Goal: Task Accomplishment & Management: Complete application form

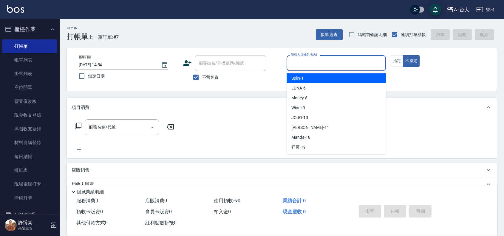
click at [333, 59] on input "服務人員姓名/編號" at bounding box center [336, 63] width 94 height 10
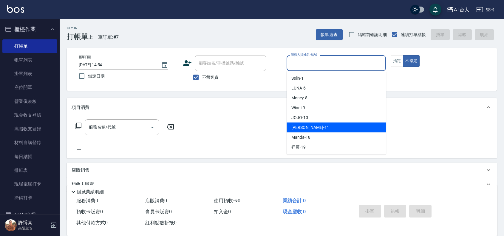
click at [324, 126] on div "[PERSON_NAME] -11" at bounding box center [336, 128] width 99 height 10
type input "[PERSON_NAME]-11"
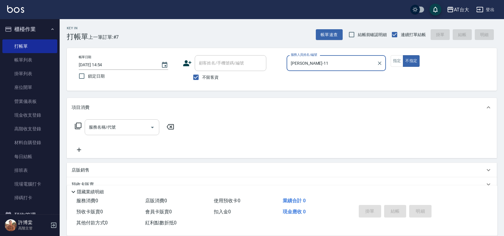
click at [143, 127] on input "服務名稱/代號" at bounding box center [117, 127] width 60 height 10
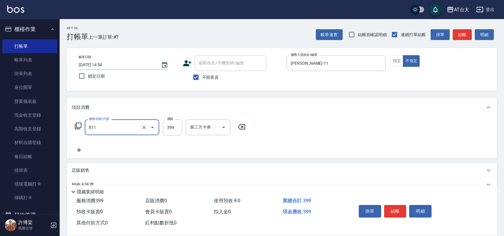
type input "洗+剪(811)"
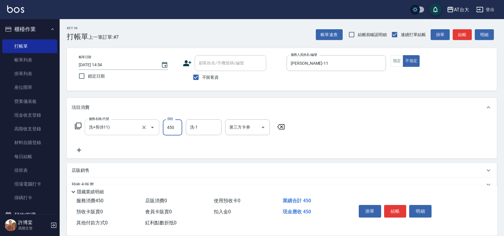
type input "450"
click at [400, 210] on button "結帳" at bounding box center [395, 211] width 22 height 13
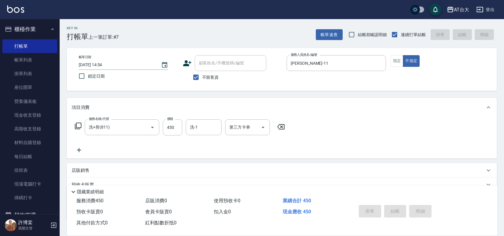
type input "[DATE] 15:26"
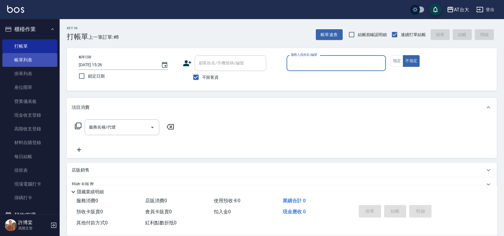
click at [23, 63] on link "帳單列表" at bounding box center [29, 60] width 55 height 14
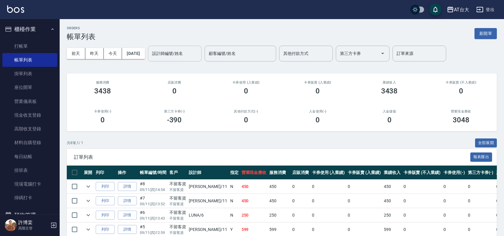
click at [167, 52] on input "設計師編號/姓名" at bounding box center [175, 53] width 48 height 10
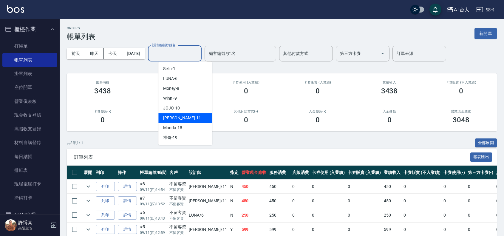
click at [183, 117] on div "[PERSON_NAME] -11" at bounding box center [185, 118] width 54 height 10
type input "[PERSON_NAME]-11"
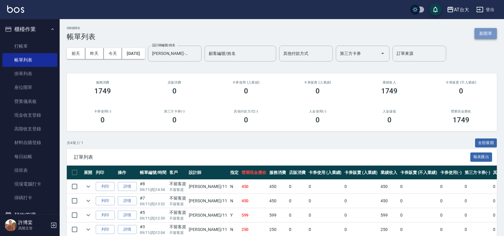
click at [483, 33] on button "新開單" at bounding box center [485, 33] width 22 height 11
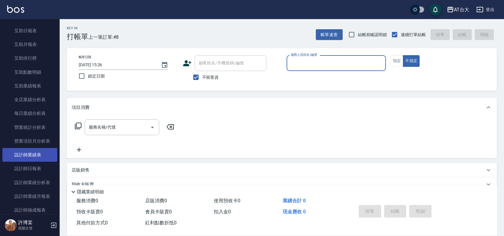
scroll to position [298, 0]
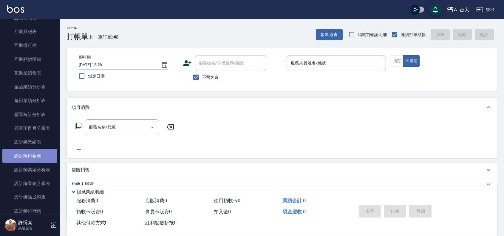
click at [36, 158] on link "設計師日報表" at bounding box center [29, 156] width 55 height 14
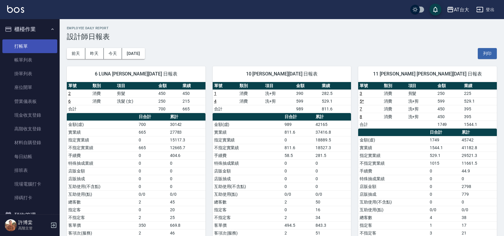
click at [30, 46] on link "打帳單" at bounding box center [29, 46] width 55 height 14
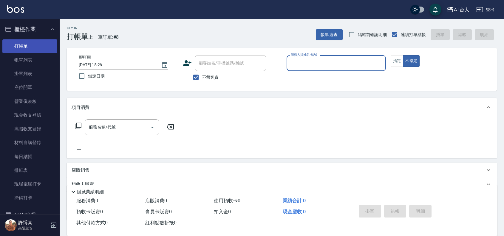
drag, startPoint x: 39, startPoint y: 57, endPoint x: 38, endPoint y: 48, distance: 8.7
click at [39, 57] on link "帳單列表" at bounding box center [29, 60] width 55 height 14
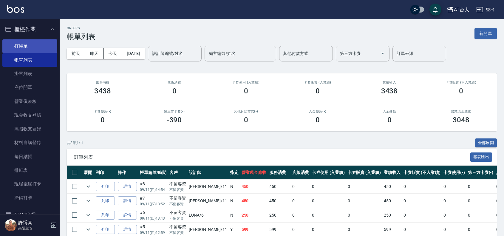
click at [21, 46] on link "打帳單" at bounding box center [29, 46] width 55 height 14
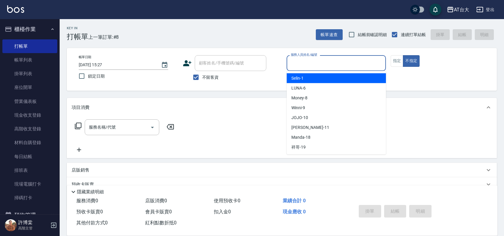
click at [325, 60] on input "服務人員姓名/編號" at bounding box center [336, 63] width 94 height 10
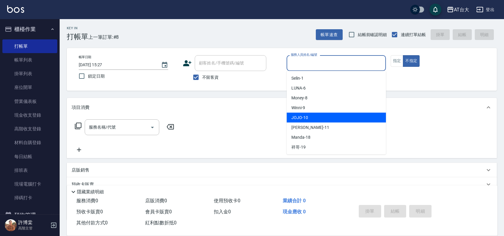
click at [322, 117] on div "JOJO -10" at bounding box center [336, 118] width 99 height 10
type input "JOJO-10"
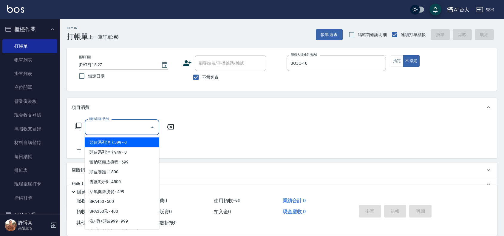
click at [139, 123] on input "服務名稱/代號" at bounding box center [117, 127] width 60 height 10
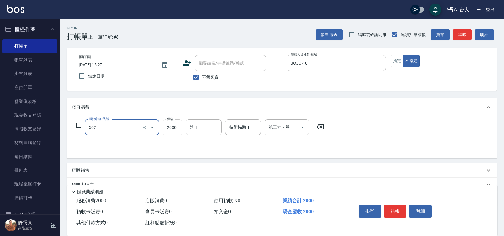
type input "染髮2000以上(502)"
click at [176, 129] on input "2000" at bounding box center [172, 127] width 19 height 16
type input "2199"
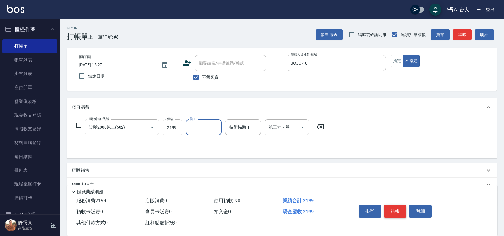
click at [392, 210] on button "結帳" at bounding box center [395, 211] width 22 height 13
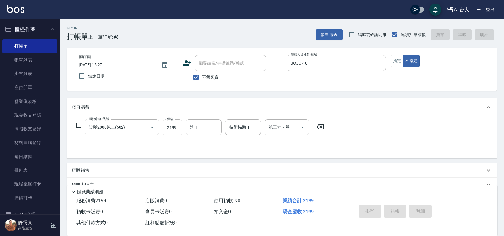
type input "[DATE] 15:43"
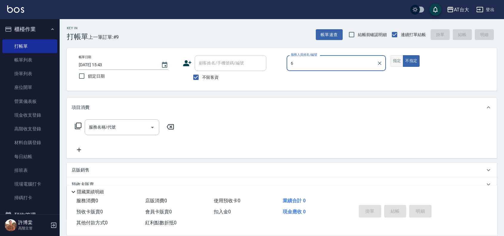
type input "6"
click at [403, 55] on button "不指定" at bounding box center [411, 61] width 17 height 12
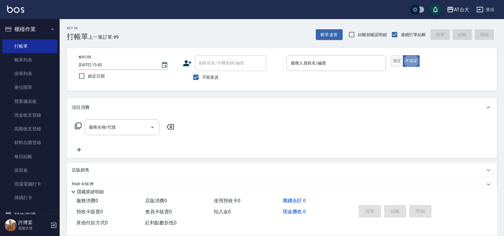
type button "false"
click at [395, 59] on button "指定" at bounding box center [397, 61] width 13 height 12
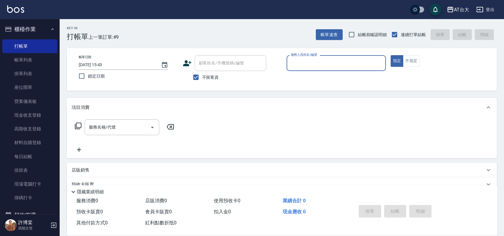
click at [344, 59] on input "服務人員姓名/編號" at bounding box center [336, 63] width 94 height 10
type input "LUNA-6"
type button "true"
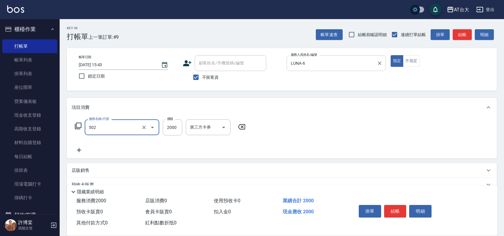
type input "染髮2000以上(502)"
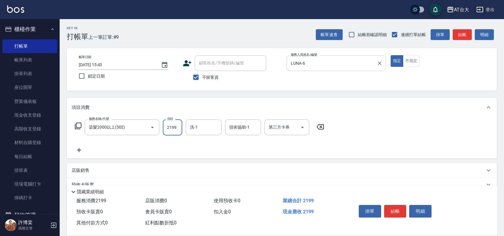
type input "2199"
click at [390, 207] on button "結帳" at bounding box center [395, 211] width 22 height 13
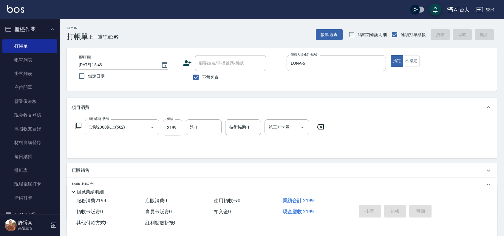
type input "[DATE] 16:04"
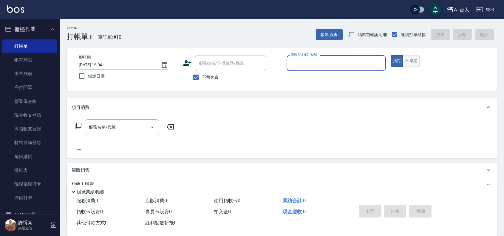
click at [417, 59] on button "不指定" at bounding box center [411, 61] width 17 height 12
click at [324, 62] on input "服務人員姓名/編號" at bounding box center [336, 63] width 94 height 10
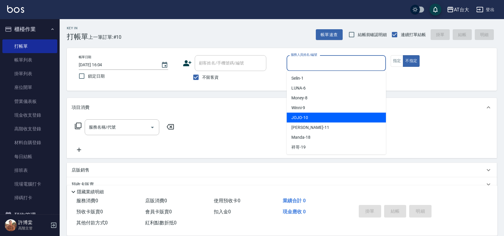
click at [319, 118] on div "JOJO -10" at bounding box center [336, 118] width 99 height 10
type input "JOJO-10"
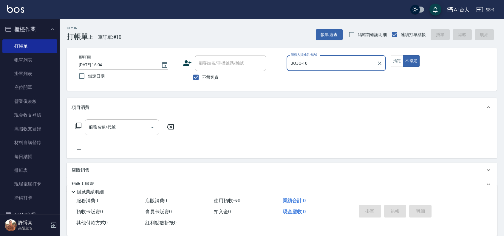
click at [114, 121] on div "服務名稱/代號" at bounding box center [122, 127] width 75 height 16
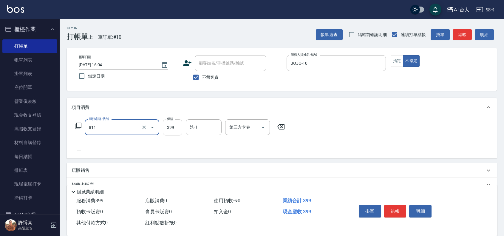
type input "洗+剪(811)"
click at [166, 129] on input "399" at bounding box center [172, 127] width 19 height 16
type input "450"
click at [389, 209] on button "結帳" at bounding box center [395, 211] width 22 height 13
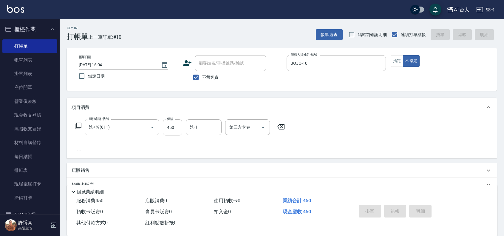
type input "[DATE] 16:32"
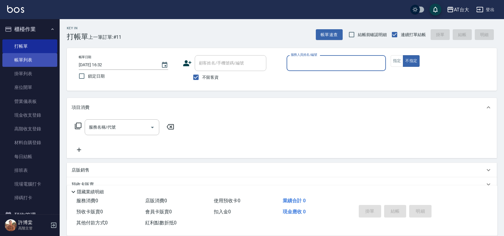
click at [43, 60] on link "帳單列表" at bounding box center [29, 60] width 55 height 14
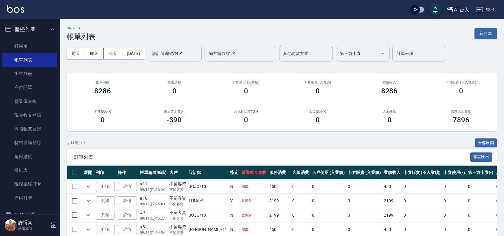
click at [183, 56] on input "設計師編號/姓名" at bounding box center [175, 53] width 48 height 10
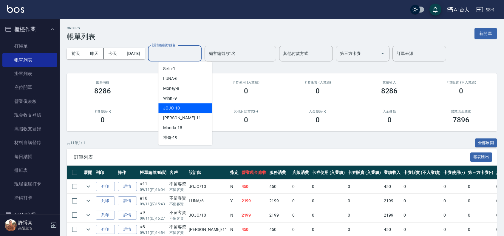
click at [187, 105] on div "JOJO -10" at bounding box center [185, 108] width 54 height 10
type input "JOJO-10"
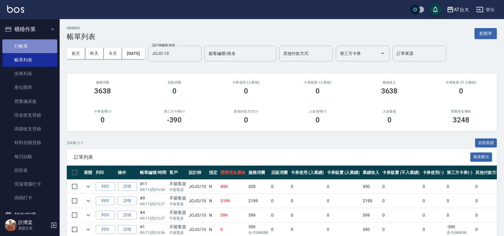
click at [30, 42] on link "打帳單" at bounding box center [29, 46] width 55 height 14
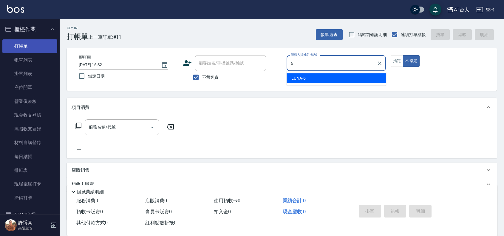
type input "LUNA-6"
type button "false"
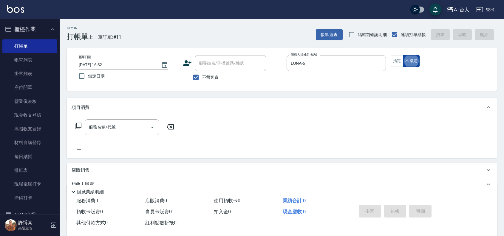
click at [404, 66] on button "不指定" at bounding box center [411, 61] width 17 height 12
click at [400, 63] on button "指定" at bounding box center [397, 61] width 13 height 12
type button "true"
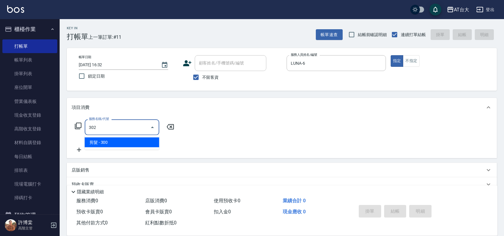
type input "剪髮(302)"
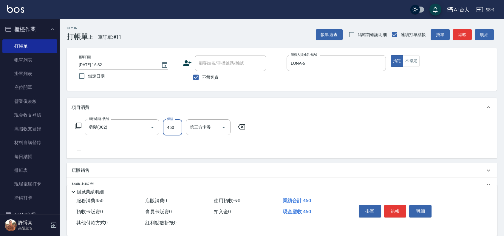
type input "450"
click at [396, 205] on button "結帳" at bounding box center [395, 211] width 22 height 13
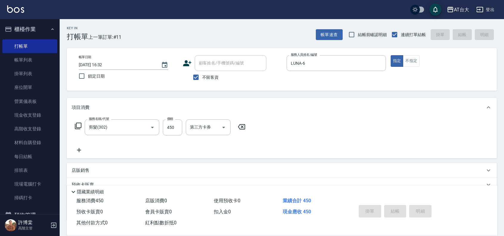
type input "[DATE] 16:44"
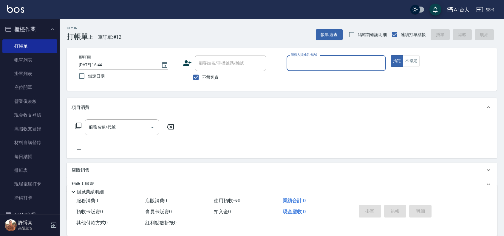
click at [294, 58] on input "服務人員姓名/編號" at bounding box center [336, 63] width 94 height 10
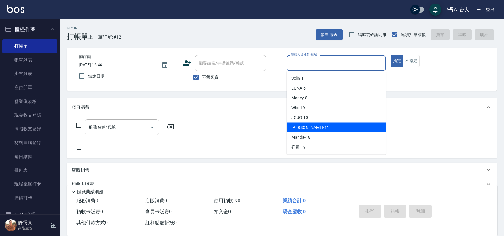
click at [319, 129] on div "[PERSON_NAME] -11" at bounding box center [336, 128] width 99 height 10
type input "[PERSON_NAME]-11"
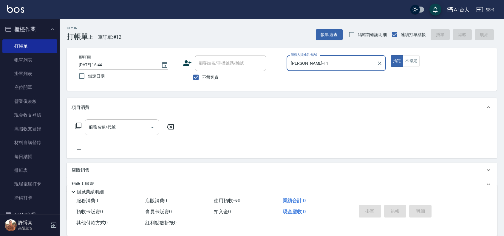
click at [111, 133] on div "服務名稱/代號" at bounding box center [122, 127] width 75 height 16
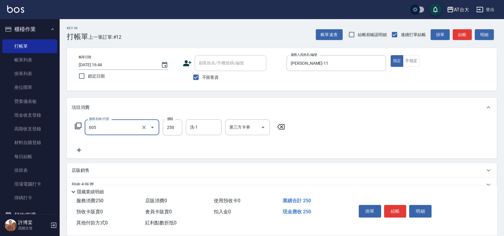
type input "洗髮 (女)(605)"
click at [396, 205] on button "結帳" at bounding box center [395, 211] width 22 height 13
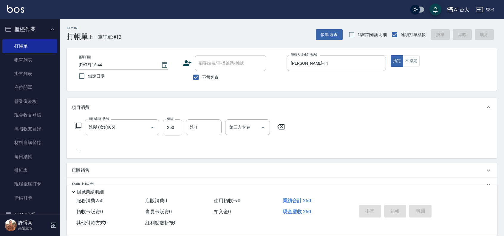
type input "[DATE] 16:51"
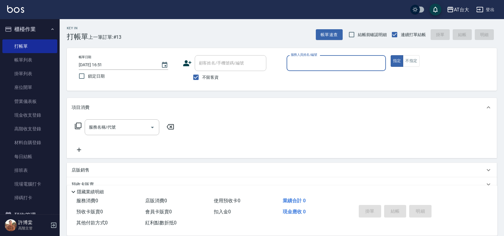
drag, startPoint x: 42, startPoint y: 57, endPoint x: 284, endPoint y: 84, distance: 243.4
click at [42, 57] on link "帳單列表" at bounding box center [29, 60] width 55 height 14
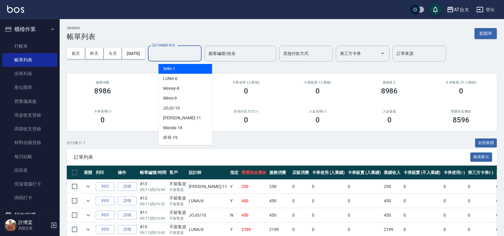
click at [185, 56] on input "設計師編號/姓名" at bounding box center [175, 53] width 48 height 10
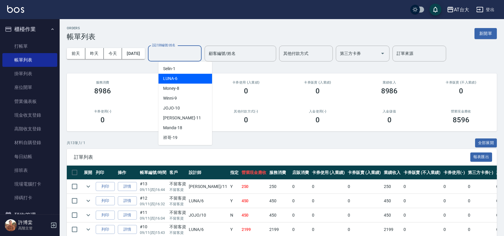
click at [191, 77] on div "LUNA -6" at bounding box center [185, 79] width 54 height 10
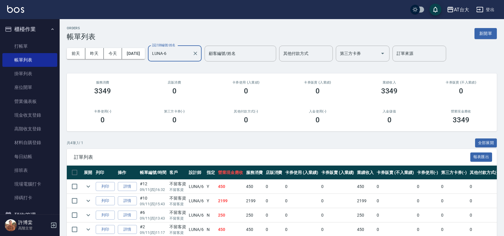
click at [186, 56] on input "LUNA-6" at bounding box center [170, 53] width 39 height 10
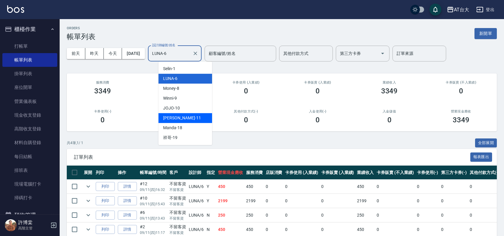
click at [187, 119] on div "[PERSON_NAME] -11" at bounding box center [185, 118] width 54 height 10
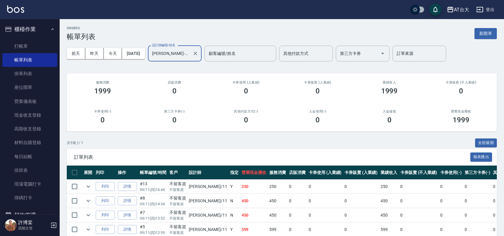
click at [181, 56] on input "[PERSON_NAME]-11" at bounding box center [170, 53] width 39 height 10
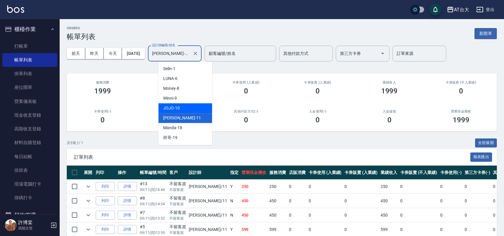
click at [190, 105] on div "JOJO -10" at bounding box center [185, 108] width 54 height 10
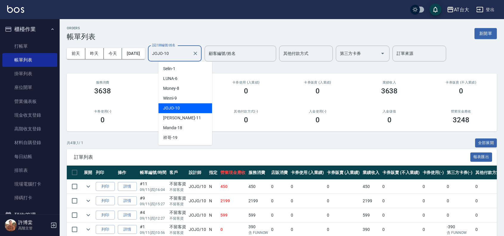
click at [188, 49] on input "JOJO-10" at bounding box center [170, 53] width 39 height 10
click at [182, 116] on div "[PERSON_NAME] -11" at bounding box center [185, 118] width 54 height 10
type input "[PERSON_NAME]-11"
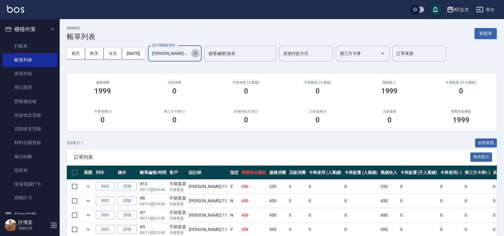
click at [198, 53] on icon "Clear" at bounding box center [195, 53] width 6 height 6
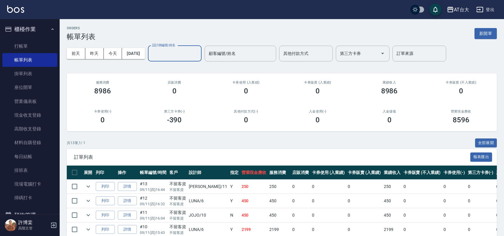
click at [478, 27] on div "ORDERS 帳單列表 新開單" at bounding box center [282, 33] width 430 height 15
click at [479, 32] on button "新開單" at bounding box center [485, 33] width 22 height 11
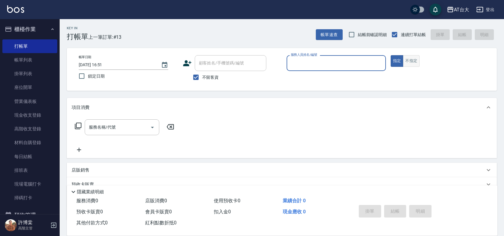
click at [412, 63] on button "不指定" at bounding box center [411, 61] width 17 height 12
click at [327, 67] on input "服務人員姓名/編號" at bounding box center [336, 63] width 94 height 10
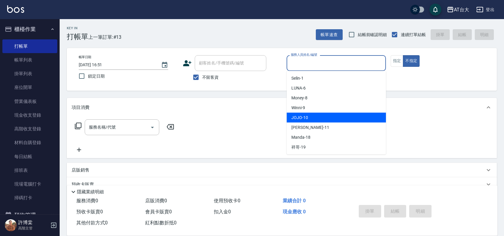
click at [321, 115] on div "JOJO -10" at bounding box center [336, 118] width 99 height 10
type input "JOJO-10"
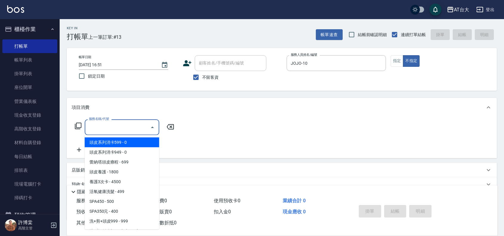
click at [122, 123] on input "服務名稱/代號" at bounding box center [117, 127] width 60 height 10
type input "5"
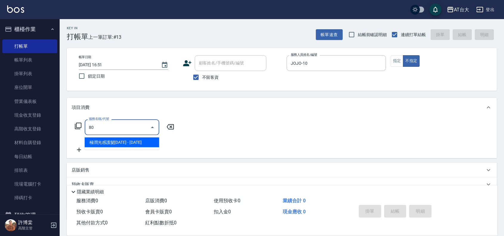
type input "800"
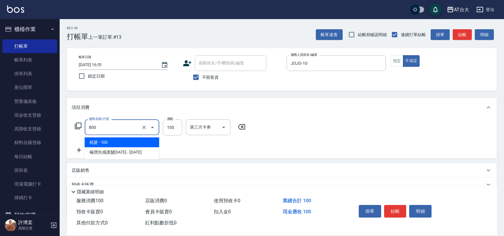
click at [127, 129] on input "800" at bounding box center [113, 127] width 52 height 10
click at [103, 130] on input "800" at bounding box center [113, 127] width 52 height 10
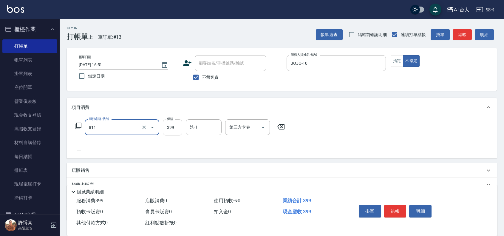
type input "洗+剪(811)"
click at [170, 129] on input "399" at bounding box center [172, 127] width 19 height 16
type input "450"
click at [394, 205] on button "結帳" at bounding box center [395, 211] width 22 height 13
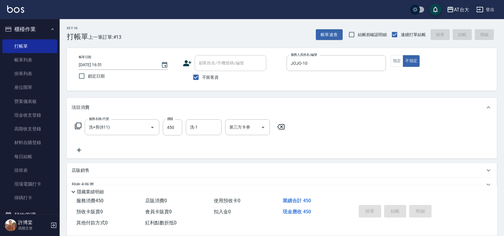
type input "[DATE] 16:53"
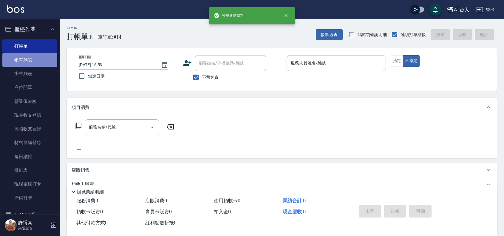
click at [33, 58] on link "帳單列表" at bounding box center [29, 60] width 55 height 14
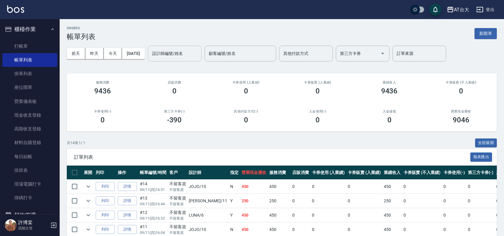
click at [172, 60] on div "設計師編號/姓名" at bounding box center [175, 54] width 54 height 16
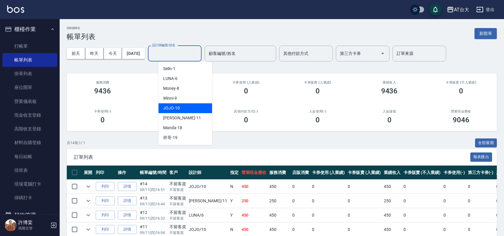
click at [186, 106] on div "JOJO -10" at bounding box center [185, 108] width 54 height 10
type input "JOJO-10"
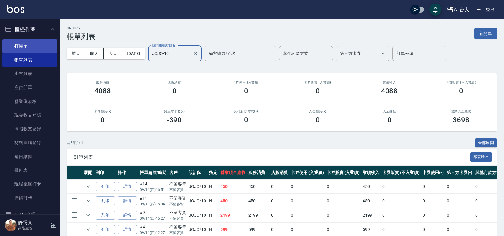
click at [36, 43] on link "打帳單" at bounding box center [29, 46] width 55 height 14
